Goal: Task Accomplishment & Management: Complete application form

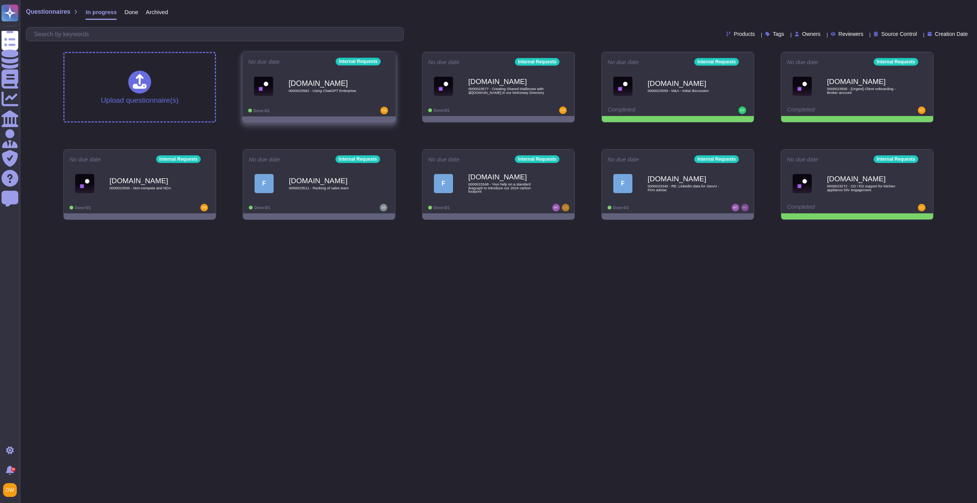
click at [309, 81] on b "[DOMAIN_NAME]" at bounding box center [326, 82] width 77 height 7
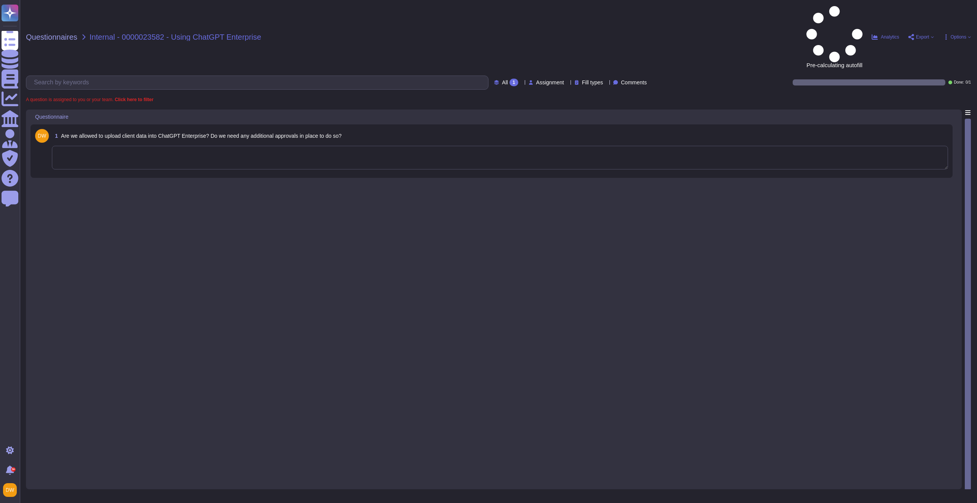
click at [187, 146] on textarea at bounding box center [500, 158] width 896 height 24
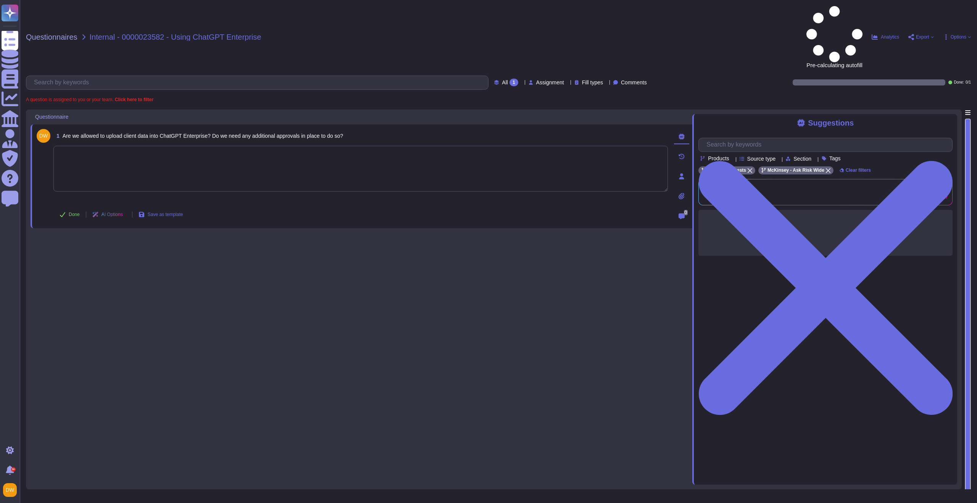
click at [187, 146] on textarea at bounding box center [360, 169] width 614 height 46
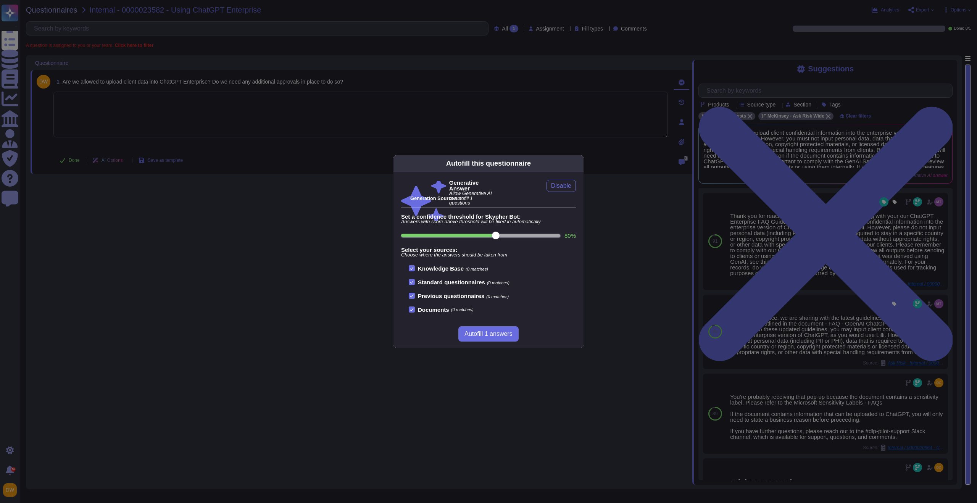
click at [281, 145] on div "Autofill this questionnaire Generative Answer Allow Generative AI to autofill 1…" at bounding box center [488, 251] width 977 height 503
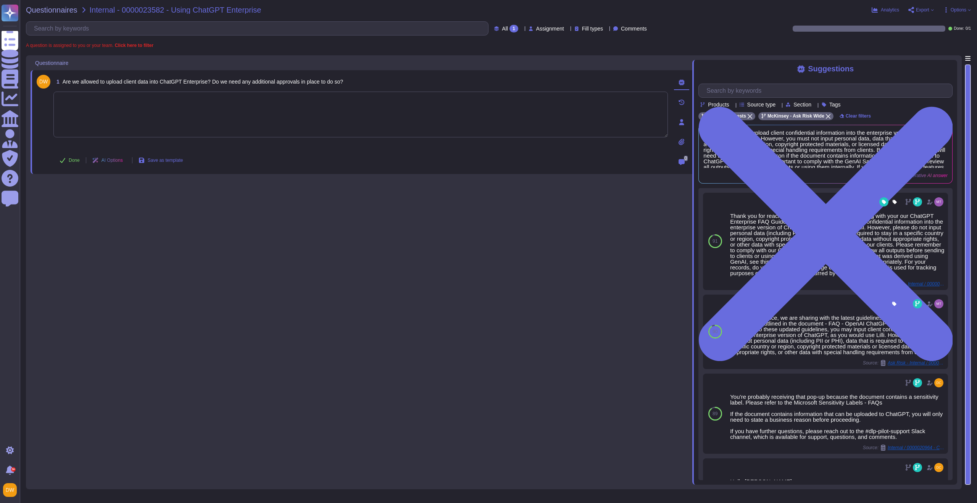
click at [316, 139] on div at bounding box center [360, 120] width 614 height 56
click at [325, 118] on textarea at bounding box center [360, 115] width 614 height 46
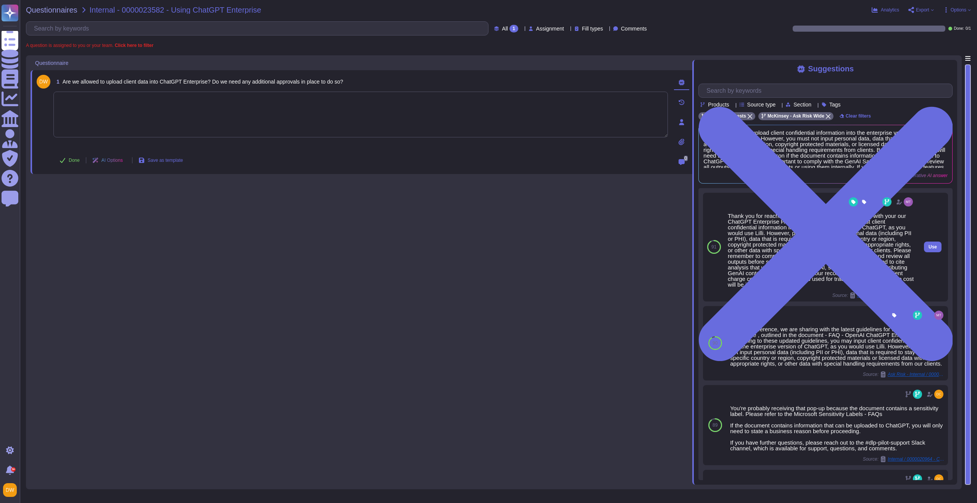
click at [749, 240] on div "Thank you for reaching out. For awareness, I am sharing with your our ChatGPT E…" at bounding box center [821, 250] width 187 height 74
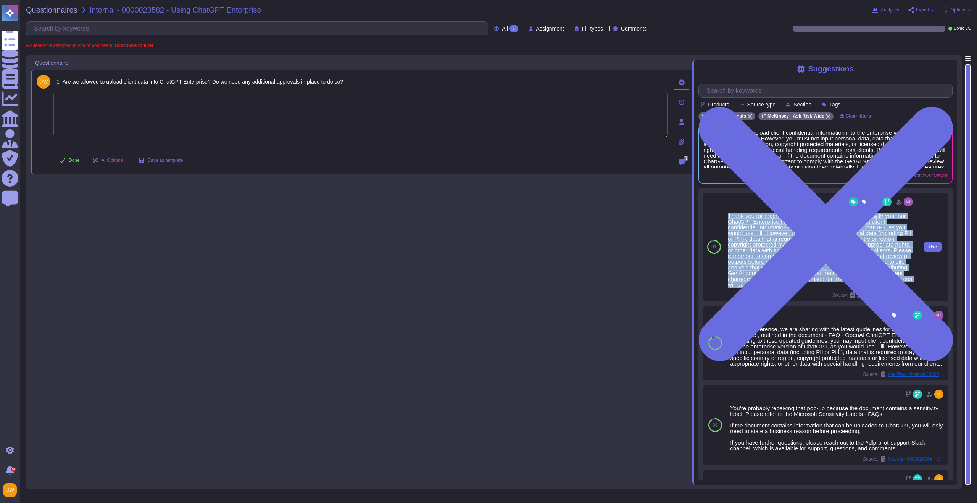
click at [749, 240] on div "Thank you for reaching out. For awareness, I am sharing with your our ChatGPT E…" at bounding box center [821, 250] width 187 height 74
copy div "Thank you for reaching out. For awareness, I am sharing with your our ChatGPT E…"
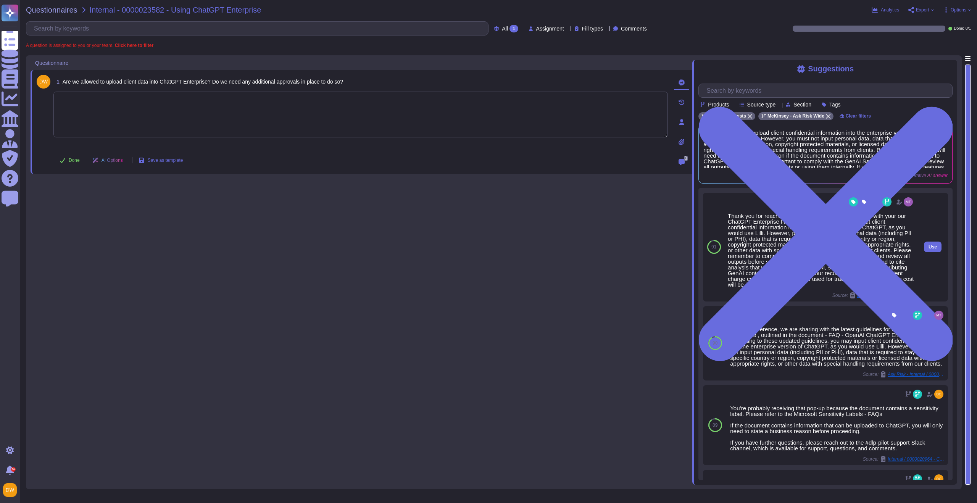
click at [896, 285] on div "Thank you for reaching out. For awareness, I am sharing with your our ChatGPT E…" at bounding box center [821, 250] width 187 height 74
click at [934, 245] on span "Use" at bounding box center [932, 247] width 8 height 5
type textarea "Thank you for reaching out. For awareness, I am sharing with your our ChatGPT E…"
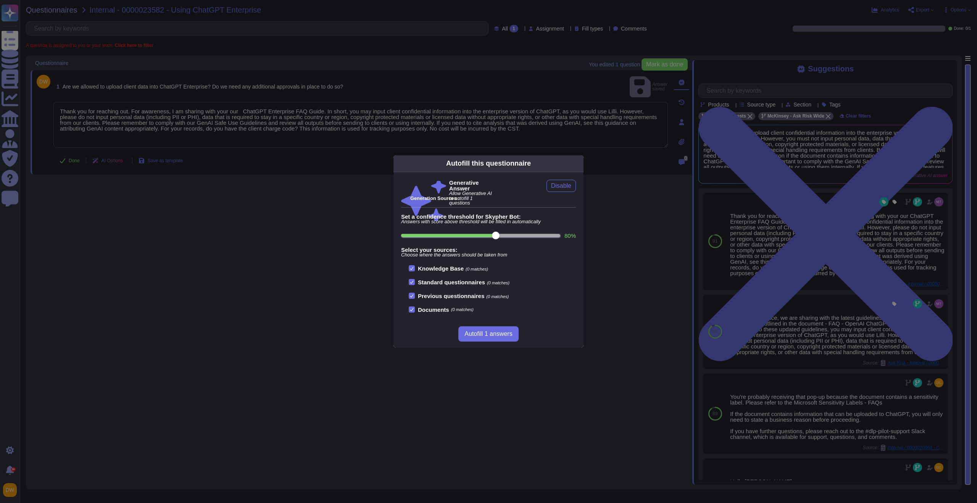
click at [885, 294] on div "Autofill this questionnaire Generative Answer Allow Generative AI to autofill 1…" at bounding box center [488, 251] width 977 height 503
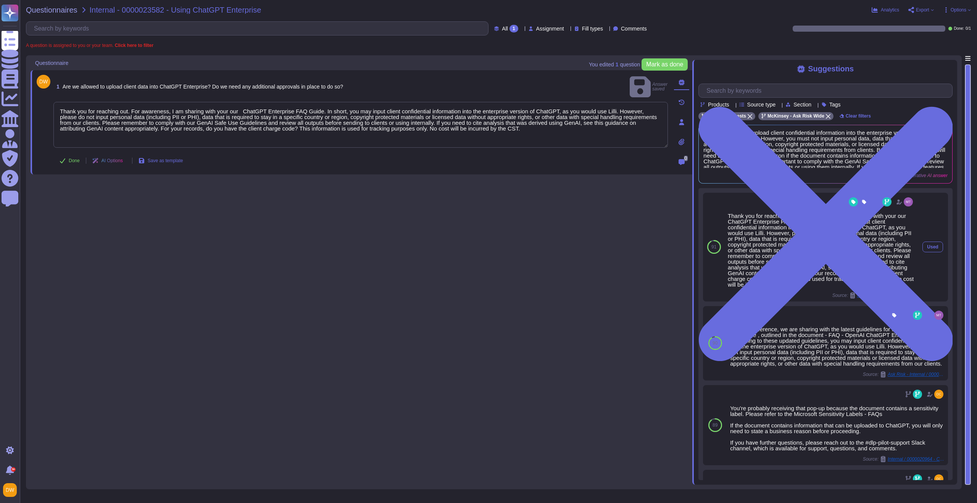
click at [886, 296] on span "Ask risk - Internal / 0000020664 - RE: Requesting guidance on ChatGPT Enterprise" at bounding box center [885, 295] width 57 height 5
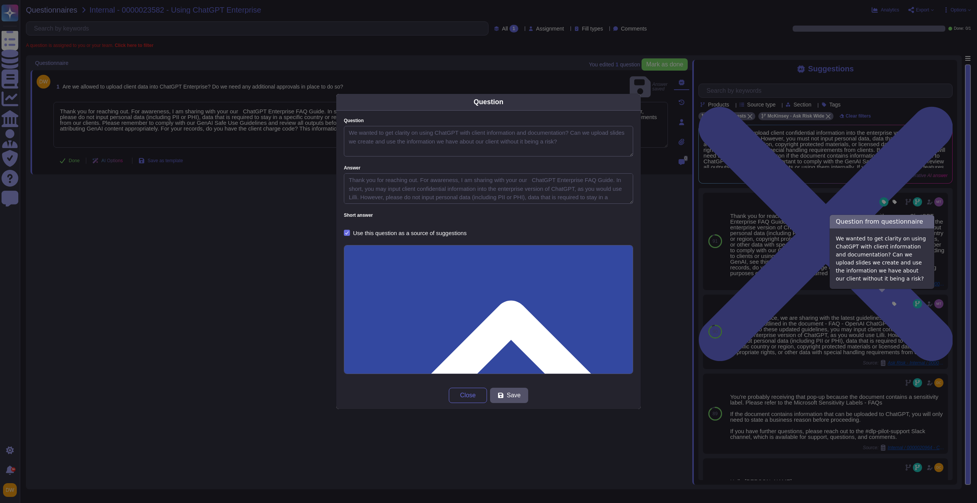
type textarea "We wanted to get clarity on using ChatGPT with client information and documenta…"
type textarea "Thank you for reaching out. For awareness, I am sharing with your our ChatGPT E…"
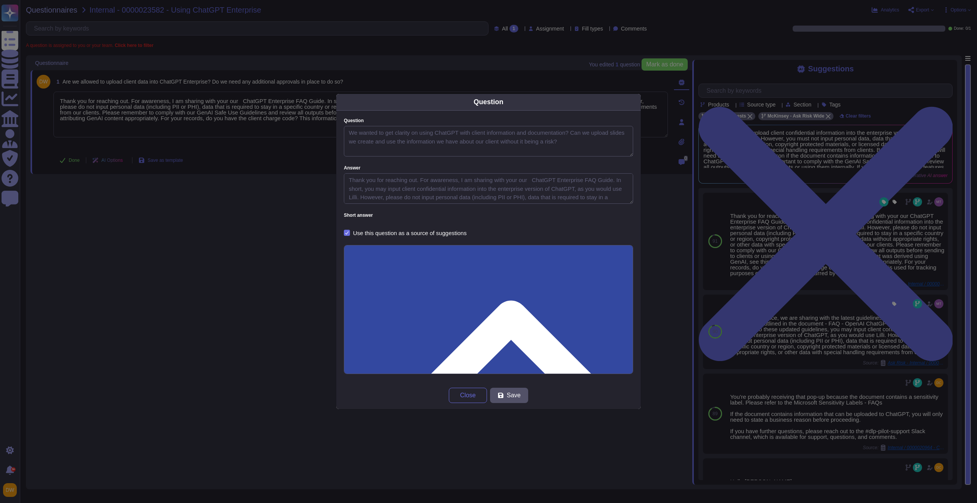
click at [263, 145] on div "Question Question We wanted to get clarity on using ChatGPT with client informa…" at bounding box center [488, 251] width 977 height 503
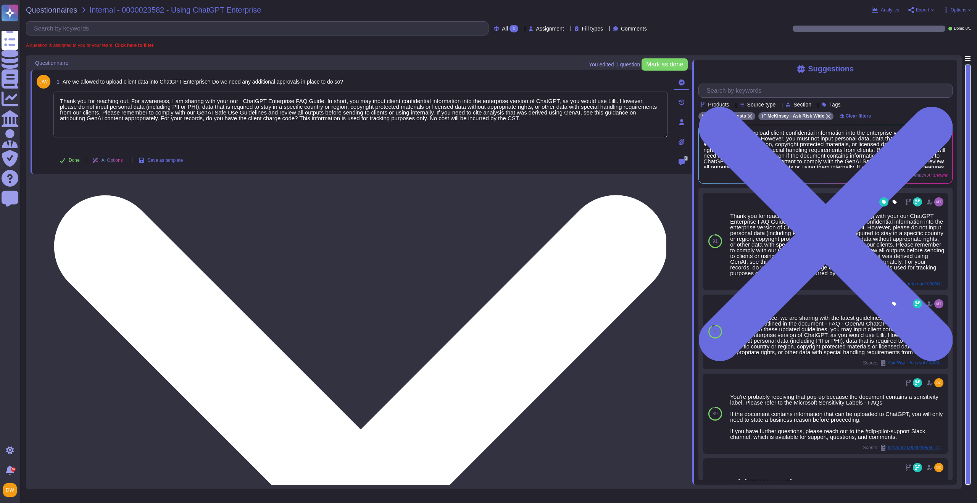
click at [235, 121] on textarea "Thank you for reaching out. For awareness, I am sharing with your our ChatGPT E…" at bounding box center [360, 115] width 614 height 46
drag, startPoint x: 580, startPoint y: 118, endPoint x: 482, endPoint y: 112, distance: 97.8
click at [482, 112] on textarea "Thank you for reaching out. For awareness, I am sharing with your our ChatGPT E…" at bounding box center [360, 115] width 614 height 46
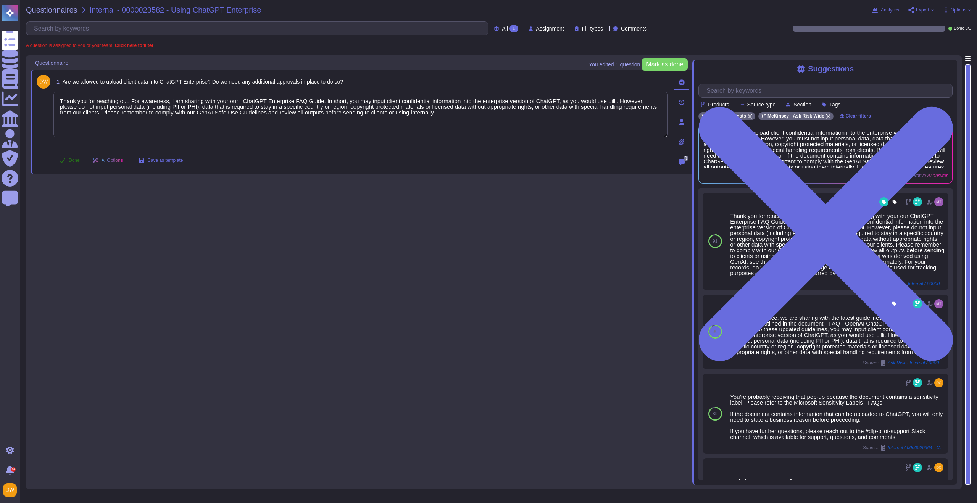
type textarea "Thank you for reaching out. For awareness, I am sharing with your our ChatGPT E…"
click at [67, 161] on button "Done" at bounding box center [69, 160] width 32 height 15
click at [52, 9] on span "Questionnaires" at bounding box center [52, 10] width 52 height 8
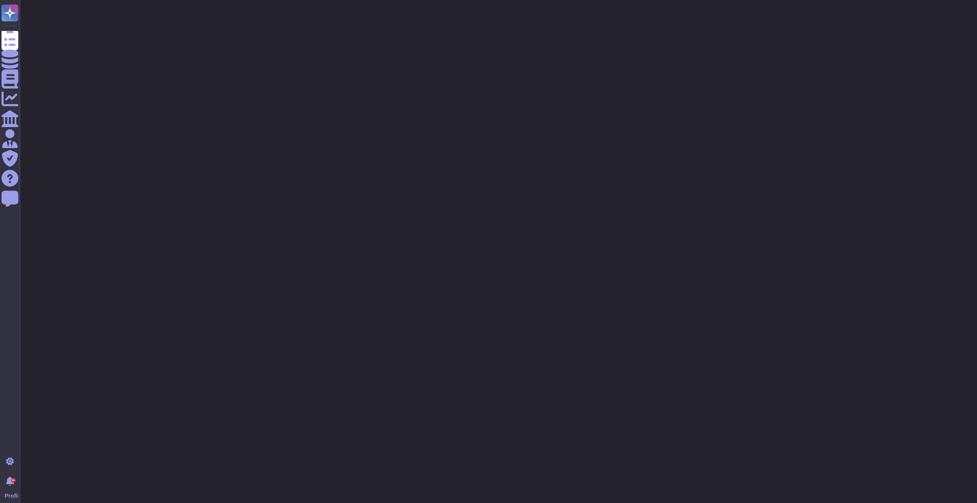
click at [52, 9] on div at bounding box center [498, 19] width 957 height 38
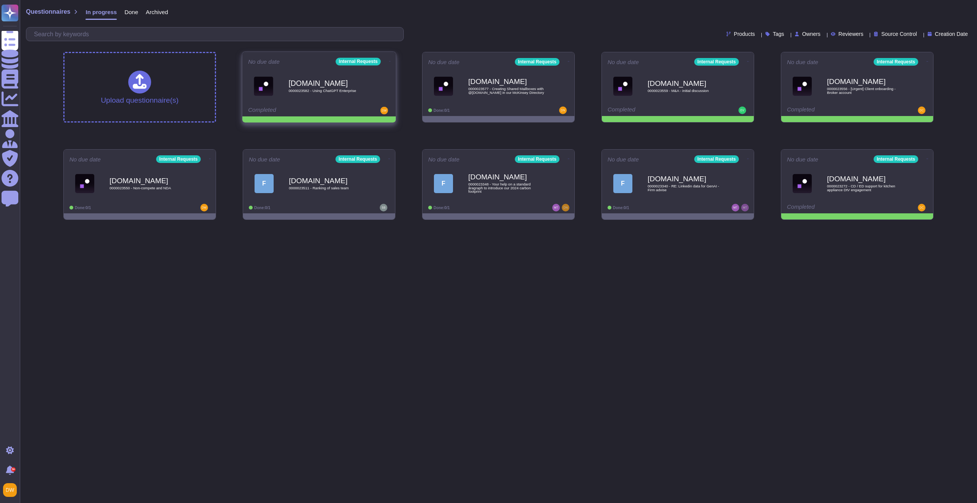
click at [309, 71] on div "[DOMAIN_NAME] 0000023582 - Using ChatGPT Enterprise" at bounding box center [326, 86] width 77 height 31
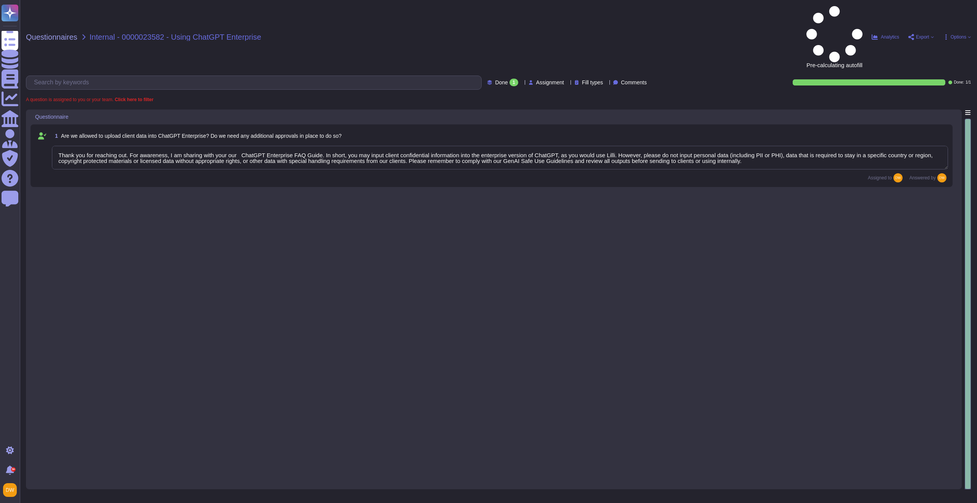
type textarea "Thank you for reaching out. For awareness, I am sharing with your our ChatGPT E…"
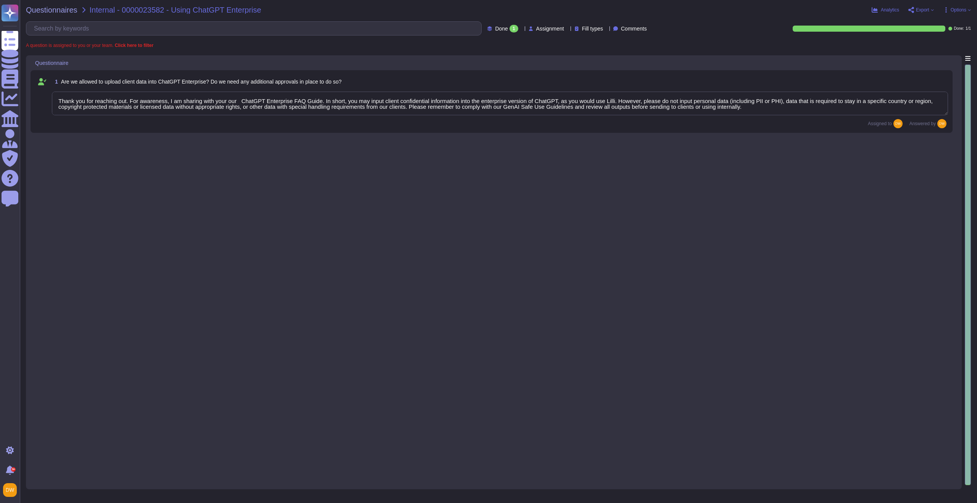
click at [298, 103] on textarea "Thank you for reaching out. For awareness, I am sharing with your our ChatGPT E…" at bounding box center [500, 104] width 896 height 24
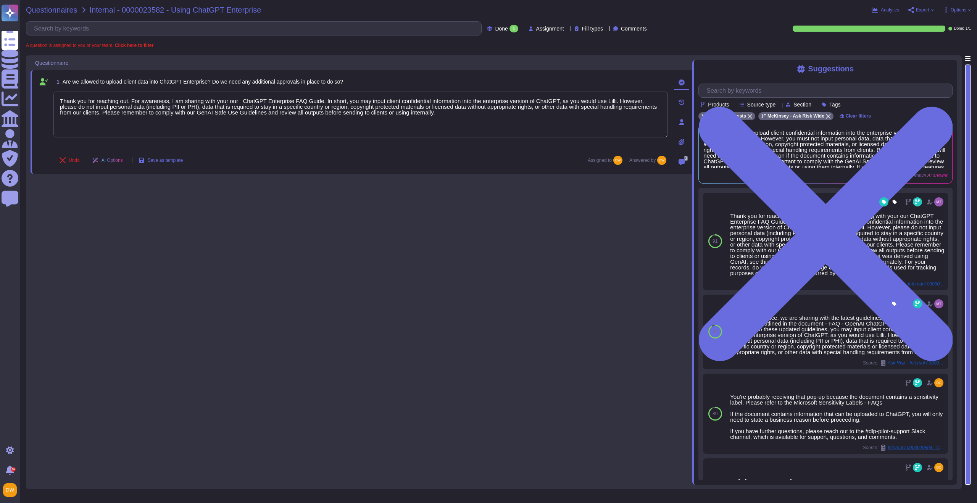
click at [59, 12] on span "Questionnaires" at bounding box center [52, 10] width 52 height 8
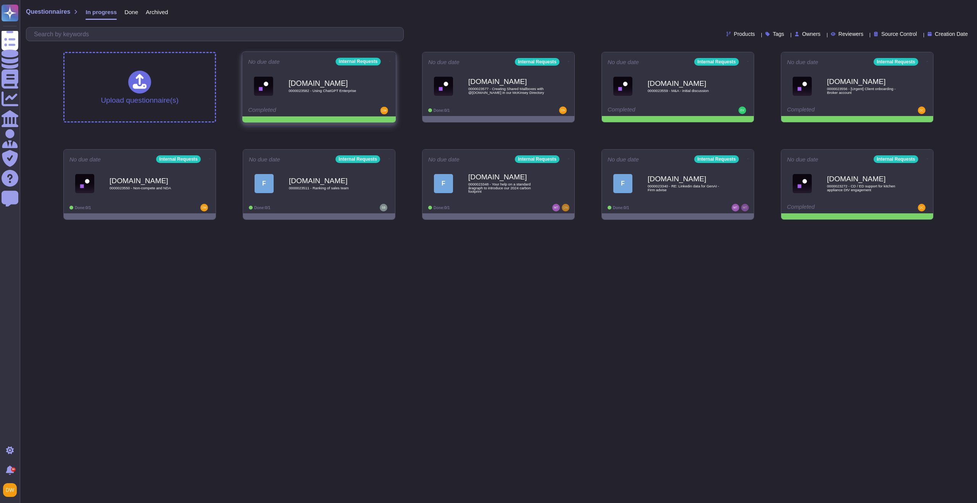
click at [389, 61] on icon at bounding box center [390, 61] width 2 height 2
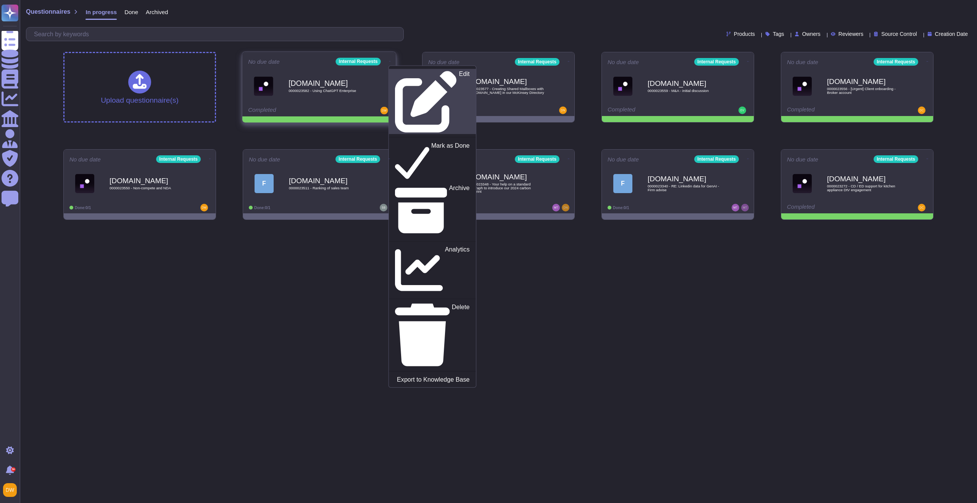
click at [395, 71] on icon at bounding box center [425, 101] width 61 height 61
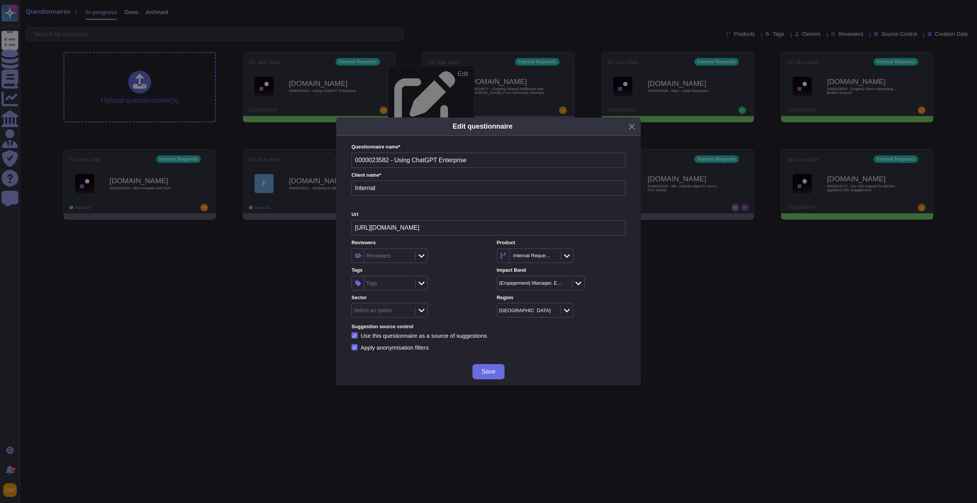
click at [389, 282] on div "Tags" at bounding box center [388, 283] width 49 height 14
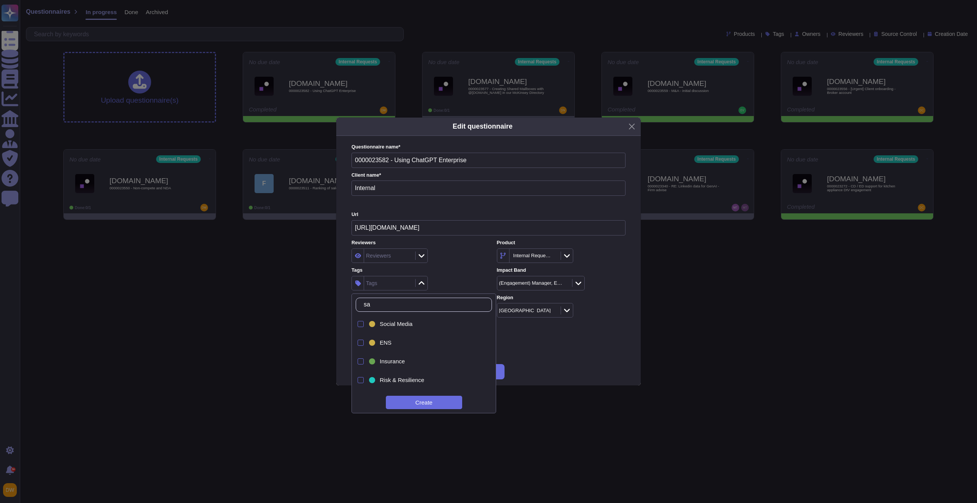
type input "s"
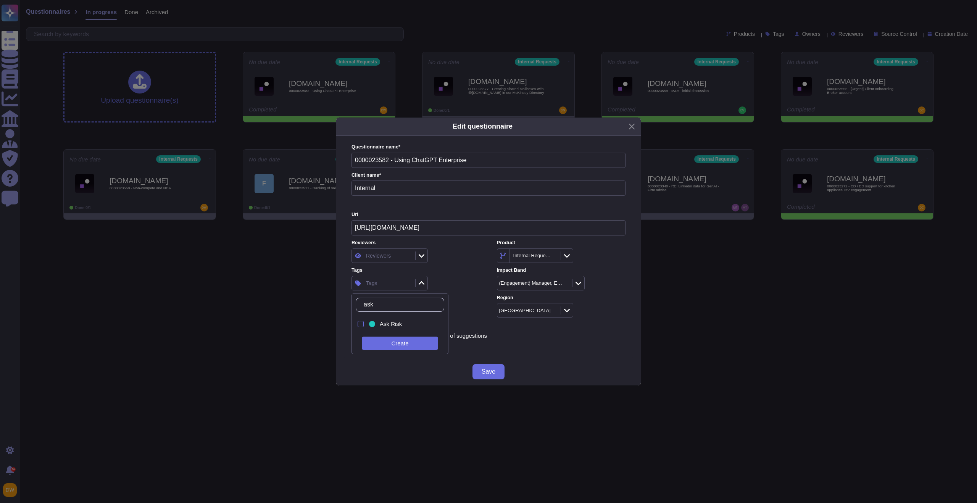
type input "ask"
click at [386, 330] on div "Ask Risk" at bounding box center [401, 324] width 69 height 17
click at [452, 260] on div "Reviewers" at bounding box center [415, 255] width 129 height 14
click at [415, 313] on div at bounding box center [421, 310] width 12 height 8
click at [447, 307] on div "Select an option" at bounding box center [415, 310] width 129 height 14
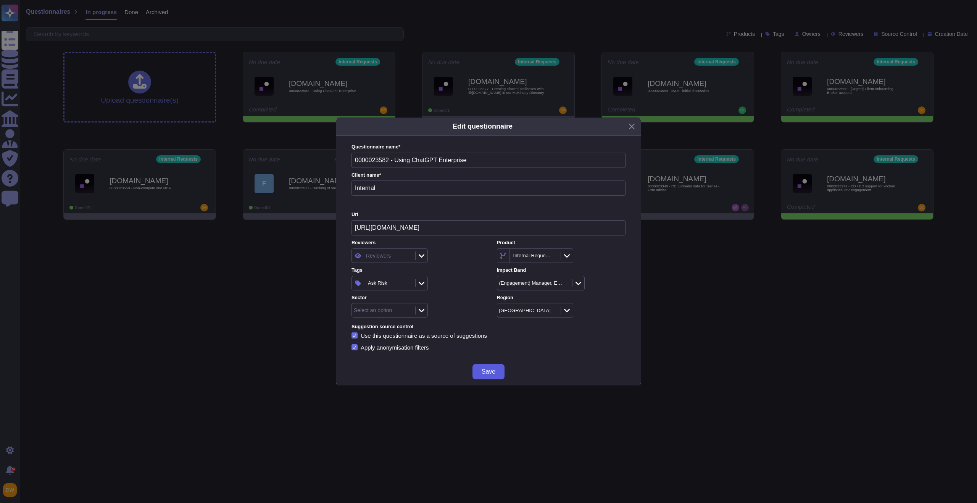
click at [489, 377] on button "Save" at bounding box center [488, 371] width 32 height 15
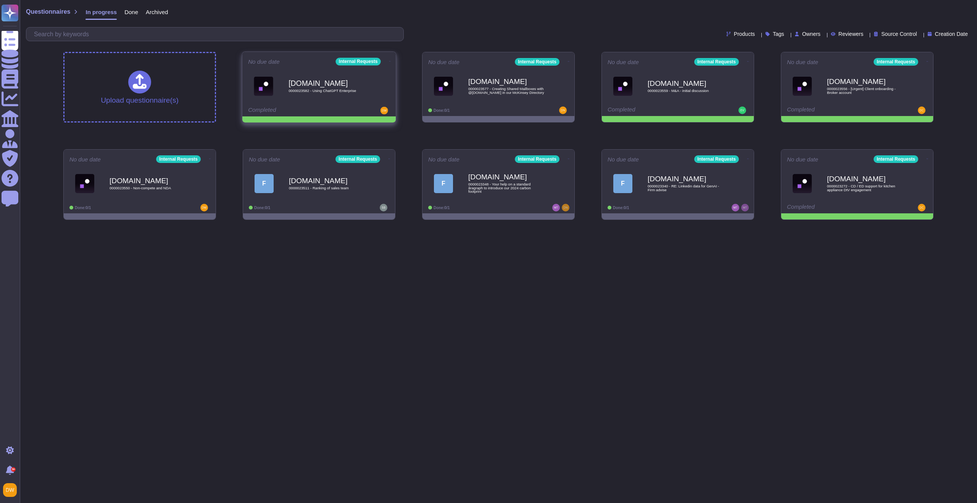
click at [389, 61] on icon at bounding box center [390, 61] width 2 height 0
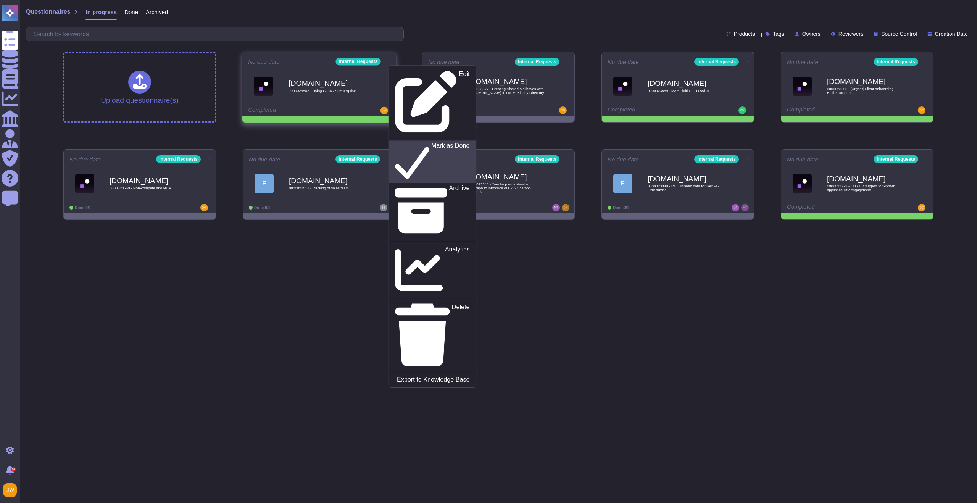
click at [431, 142] on p "Mark as Done" at bounding box center [450, 161] width 39 height 39
